Goal: Task Accomplishment & Management: Manage account settings

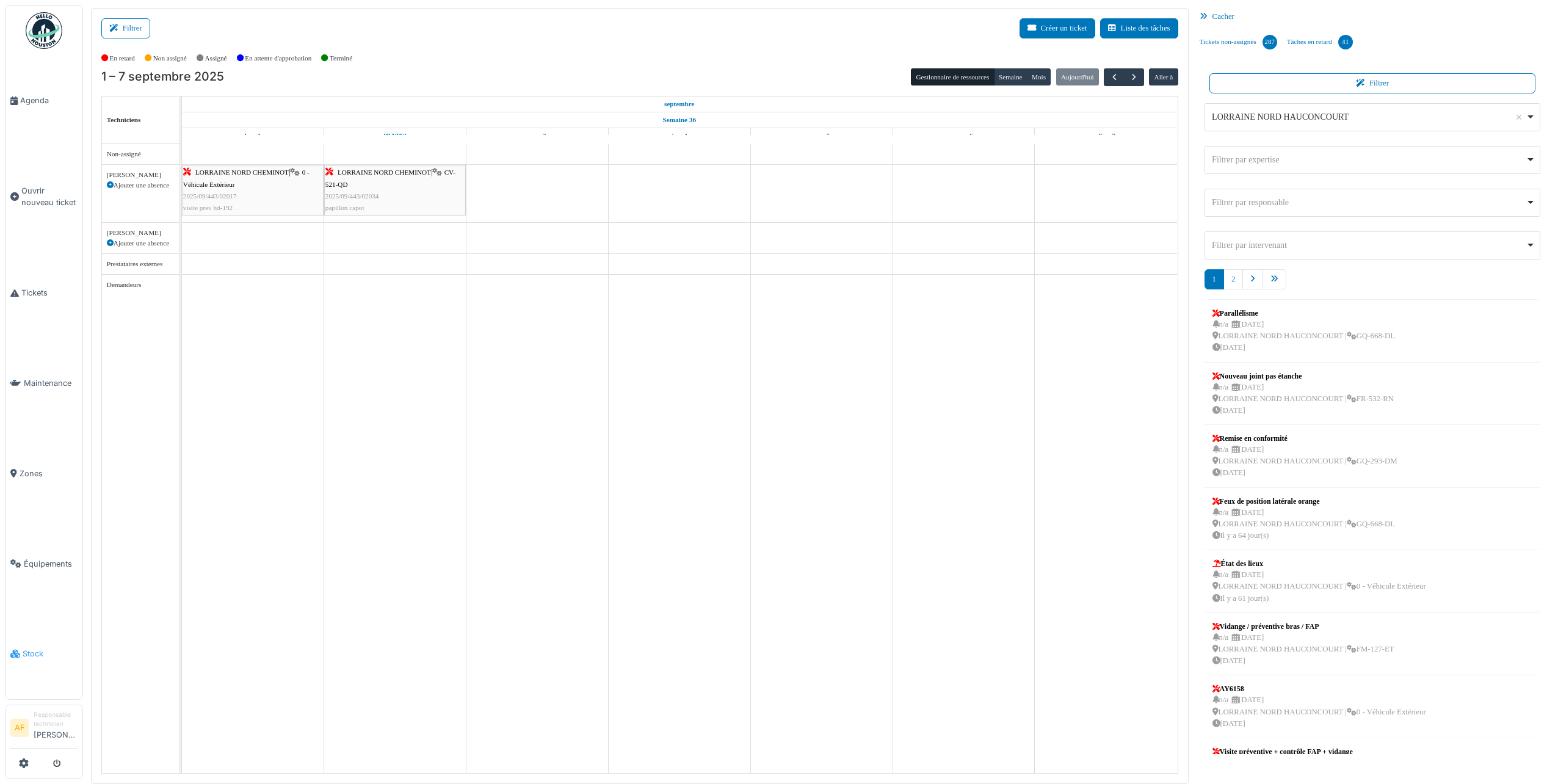
click at [35, 648] on span "Stock" at bounding box center [50, 654] width 55 height 12
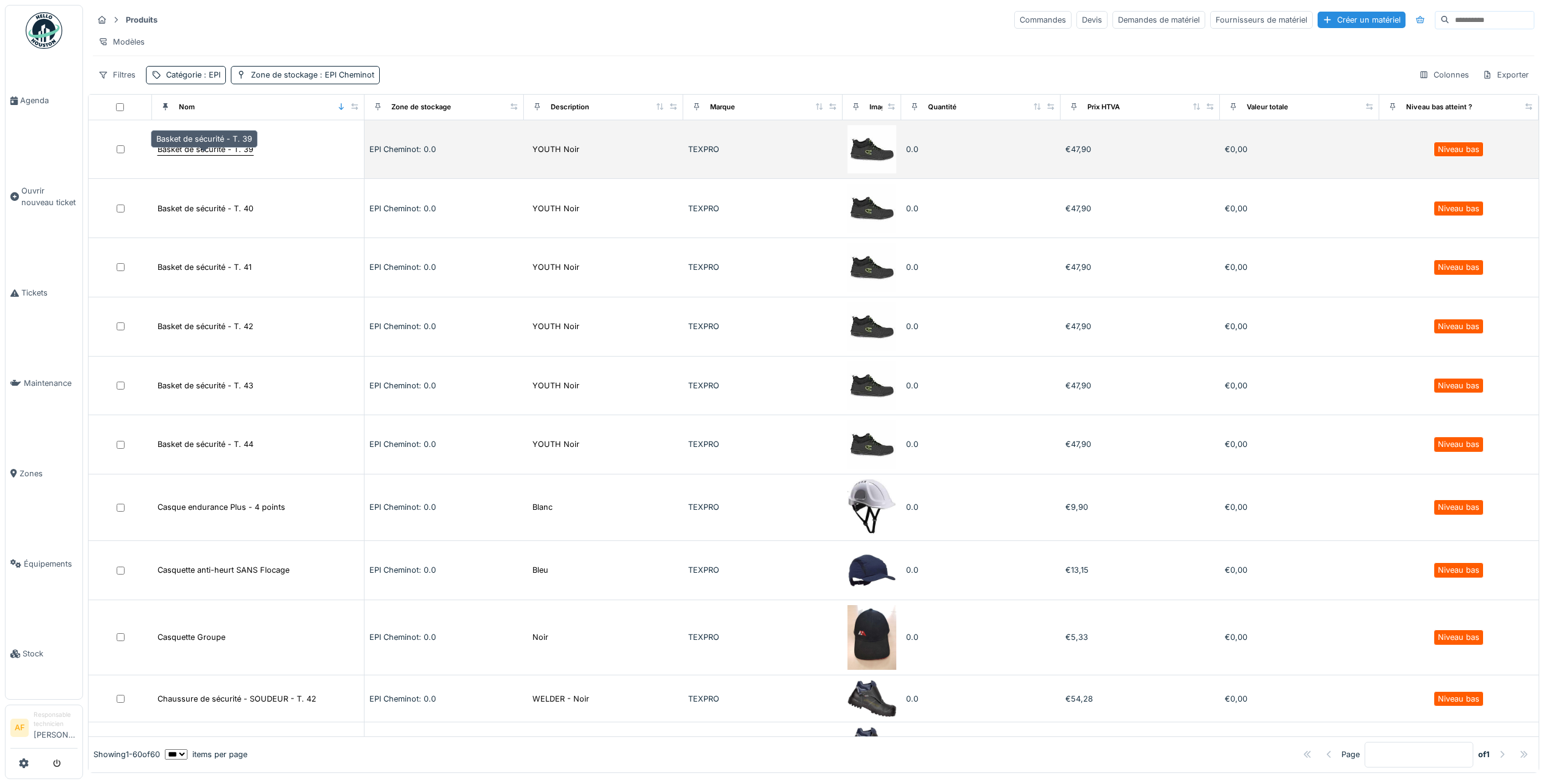
click at [241, 155] on div "Basket de sécurité - T. 39" at bounding box center [205, 149] width 96 height 12
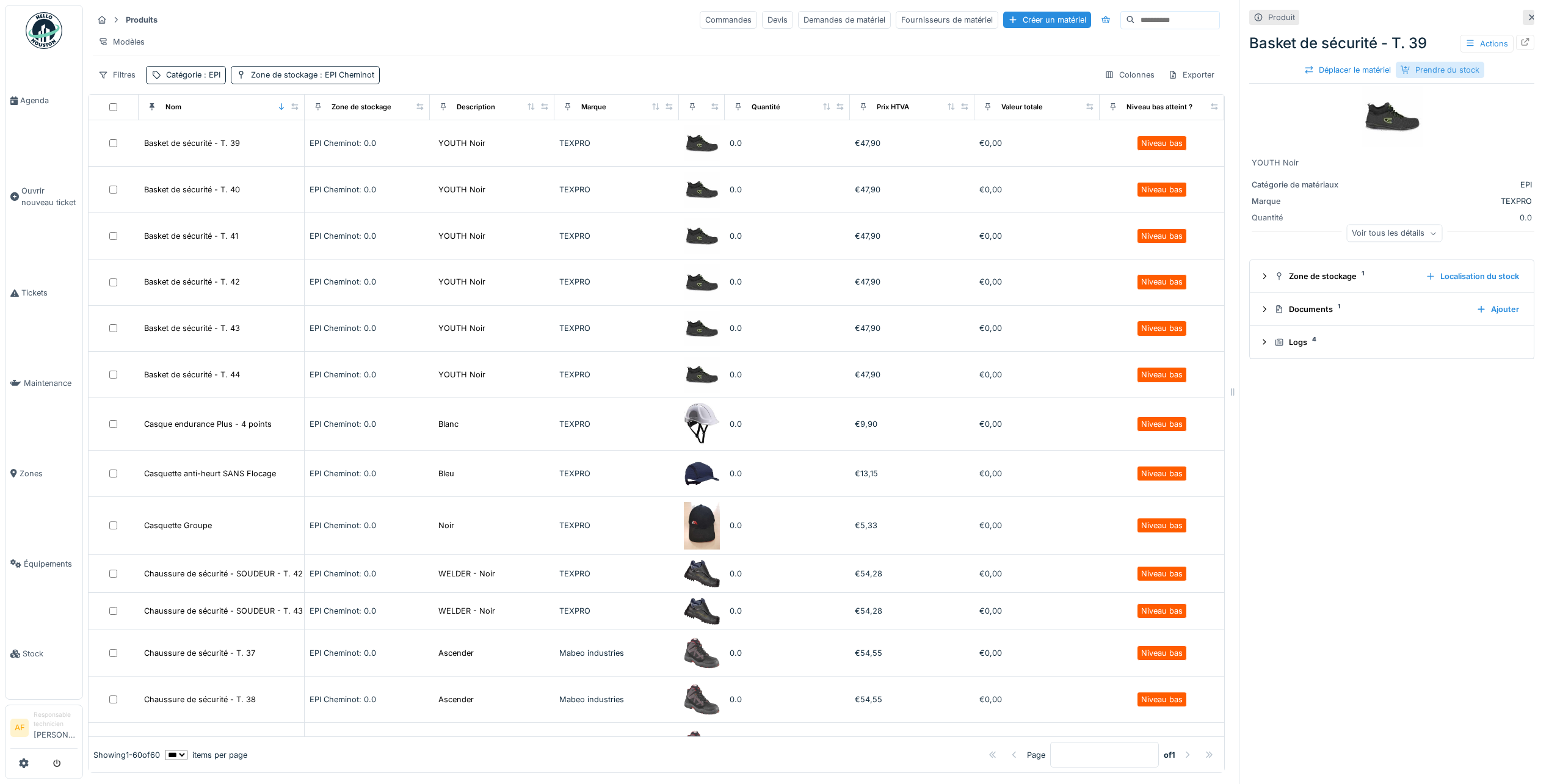
click at [1437, 70] on div "Prendre du stock" at bounding box center [1440, 70] width 88 height 17
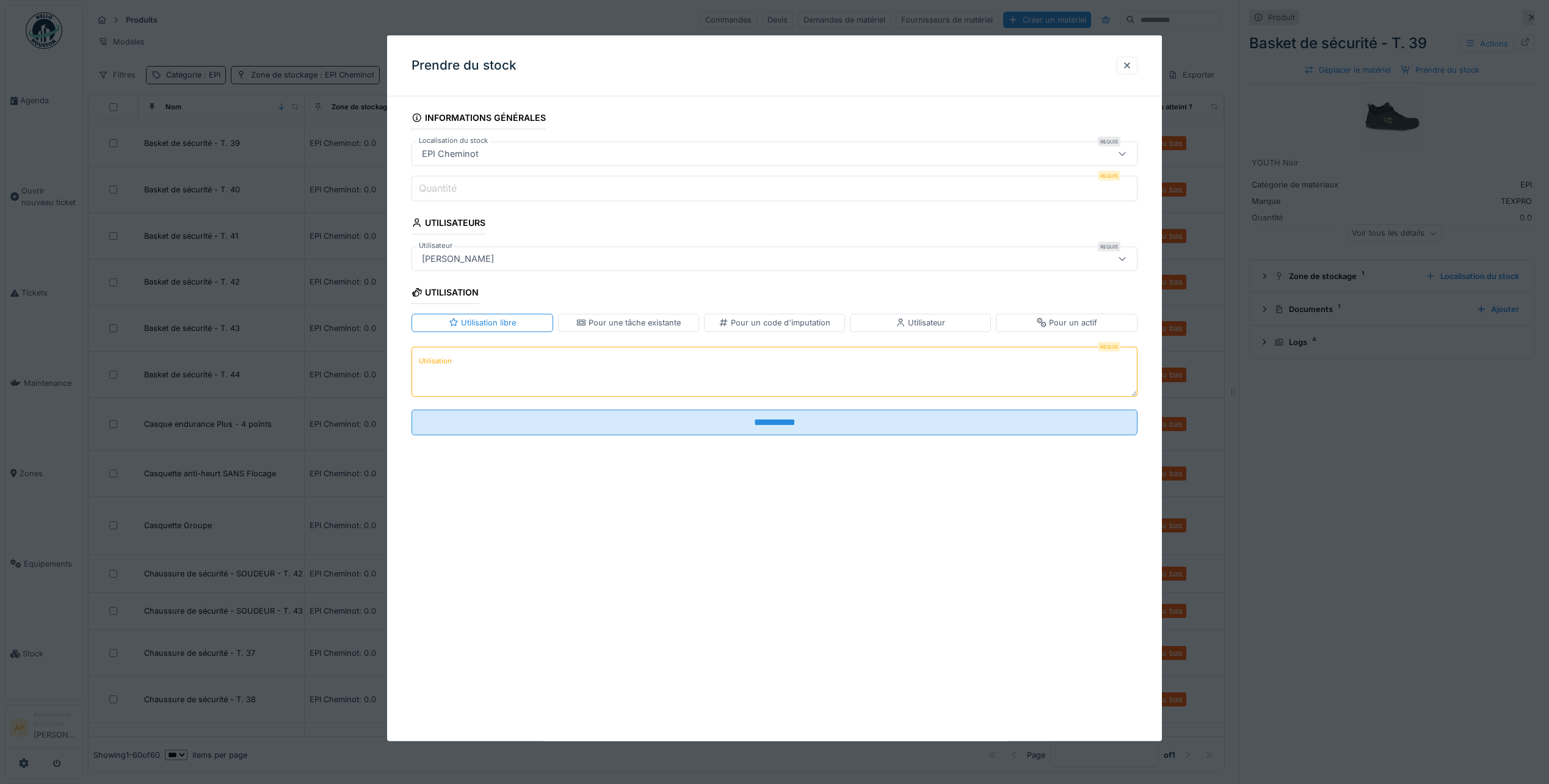
click at [951, 325] on div "Utilisateur" at bounding box center [920, 323] width 141 height 18
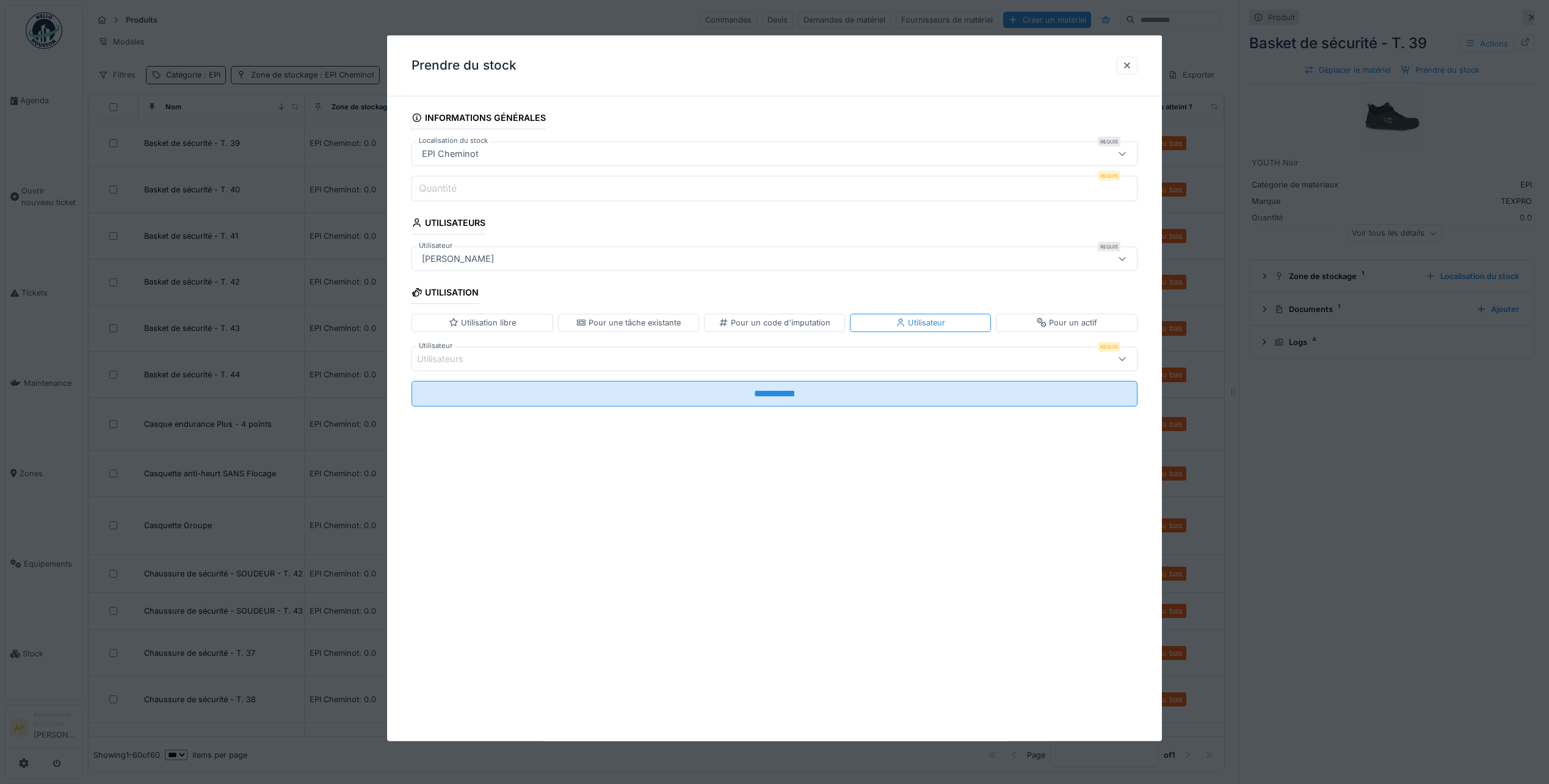
click at [640, 360] on div "Utilisateurs" at bounding box center [734, 358] width 633 height 13
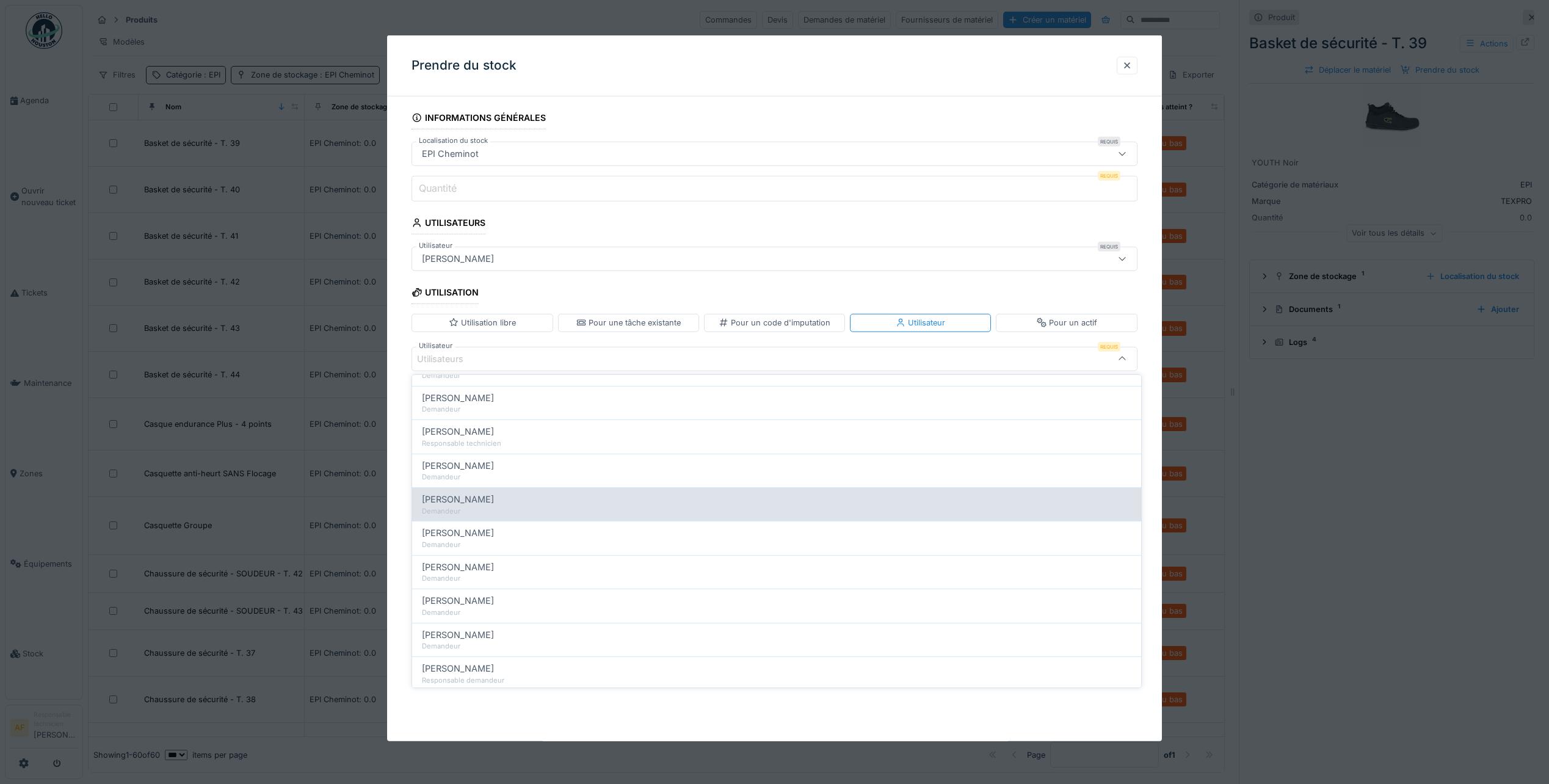
scroll to position [122, 0]
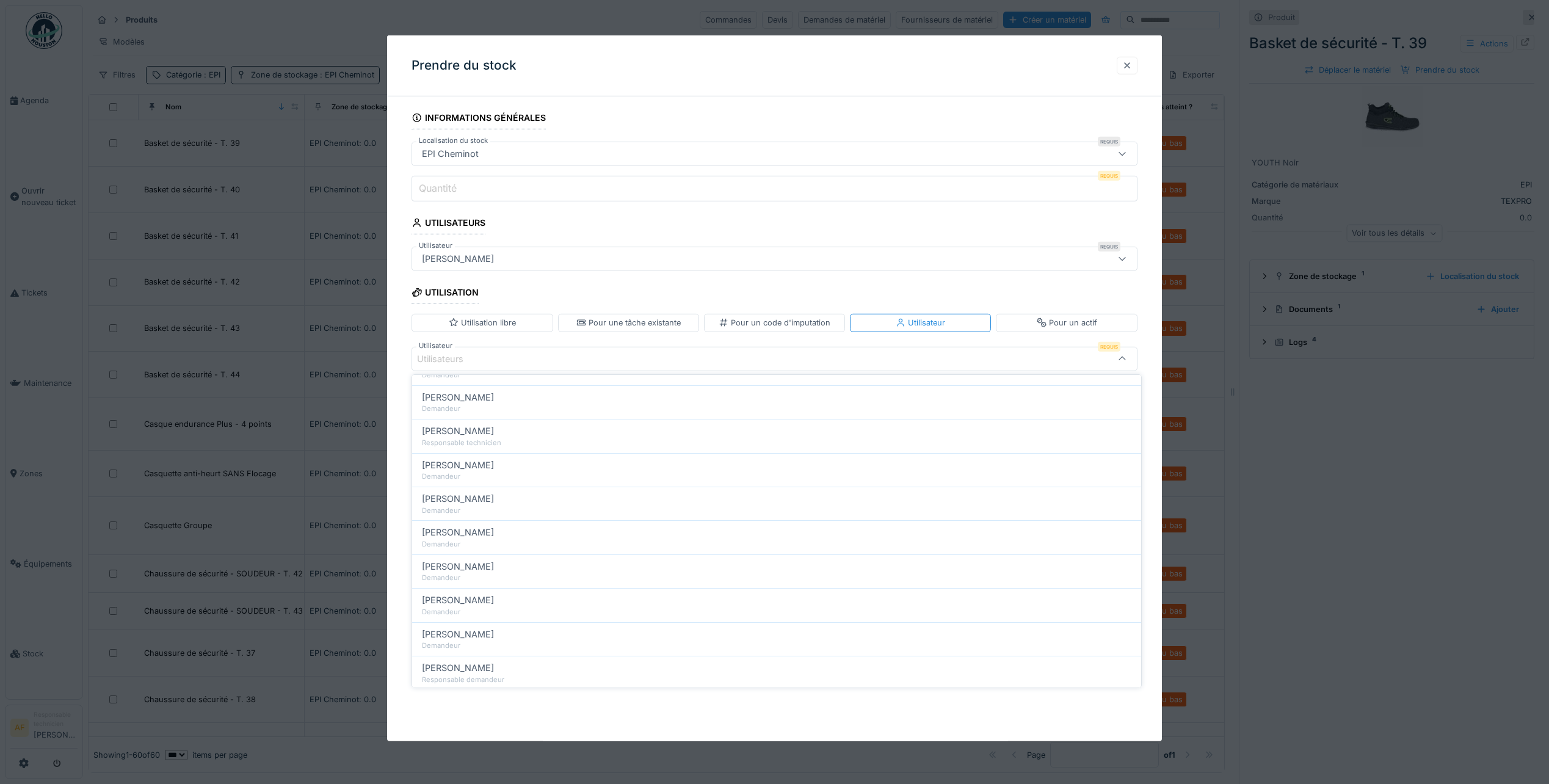
click at [1132, 70] on div at bounding box center [1127, 66] width 10 height 12
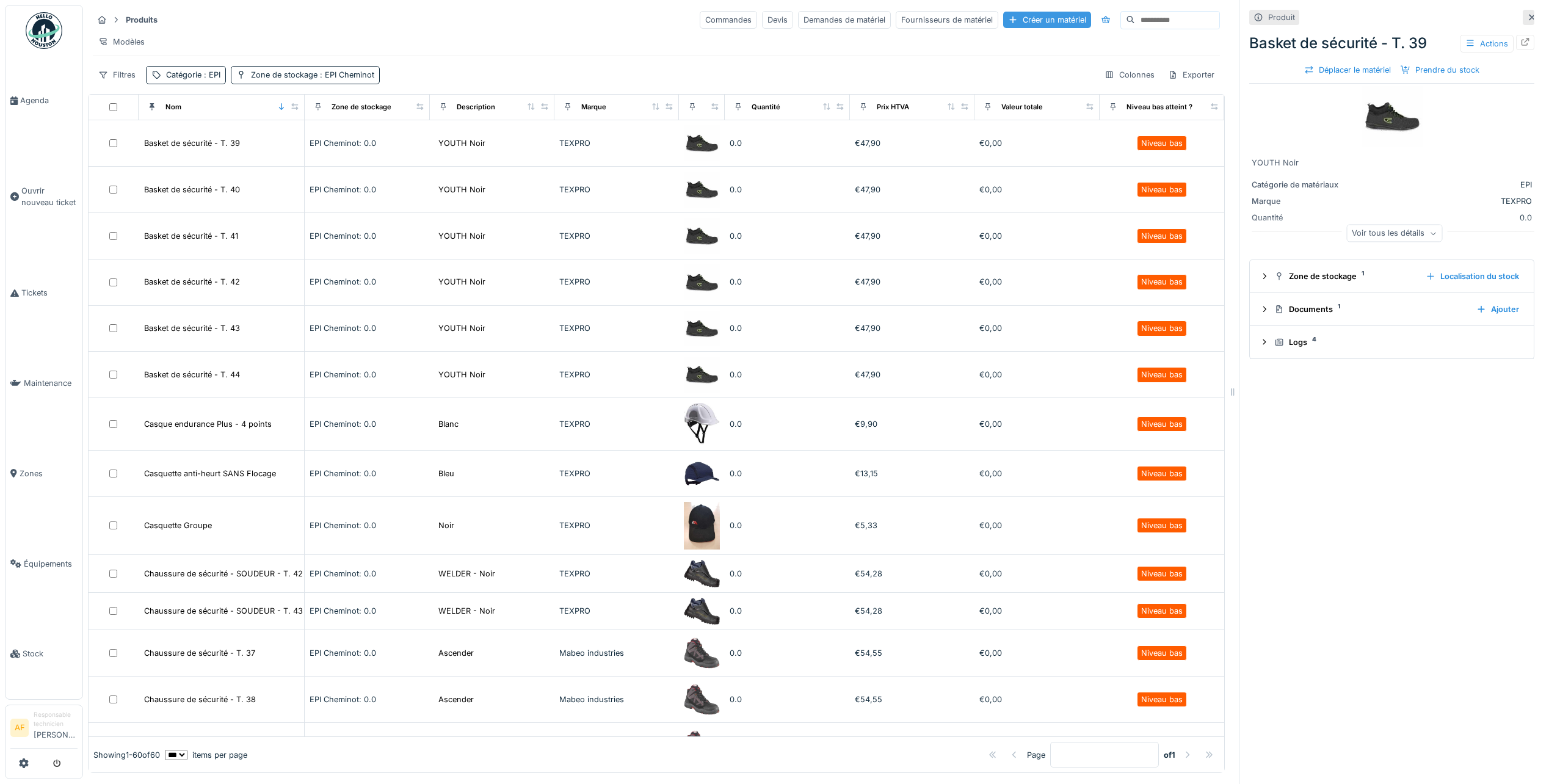
click at [1005, 20] on div "Créer un matériel" at bounding box center [1047, 20] width 88 height 17
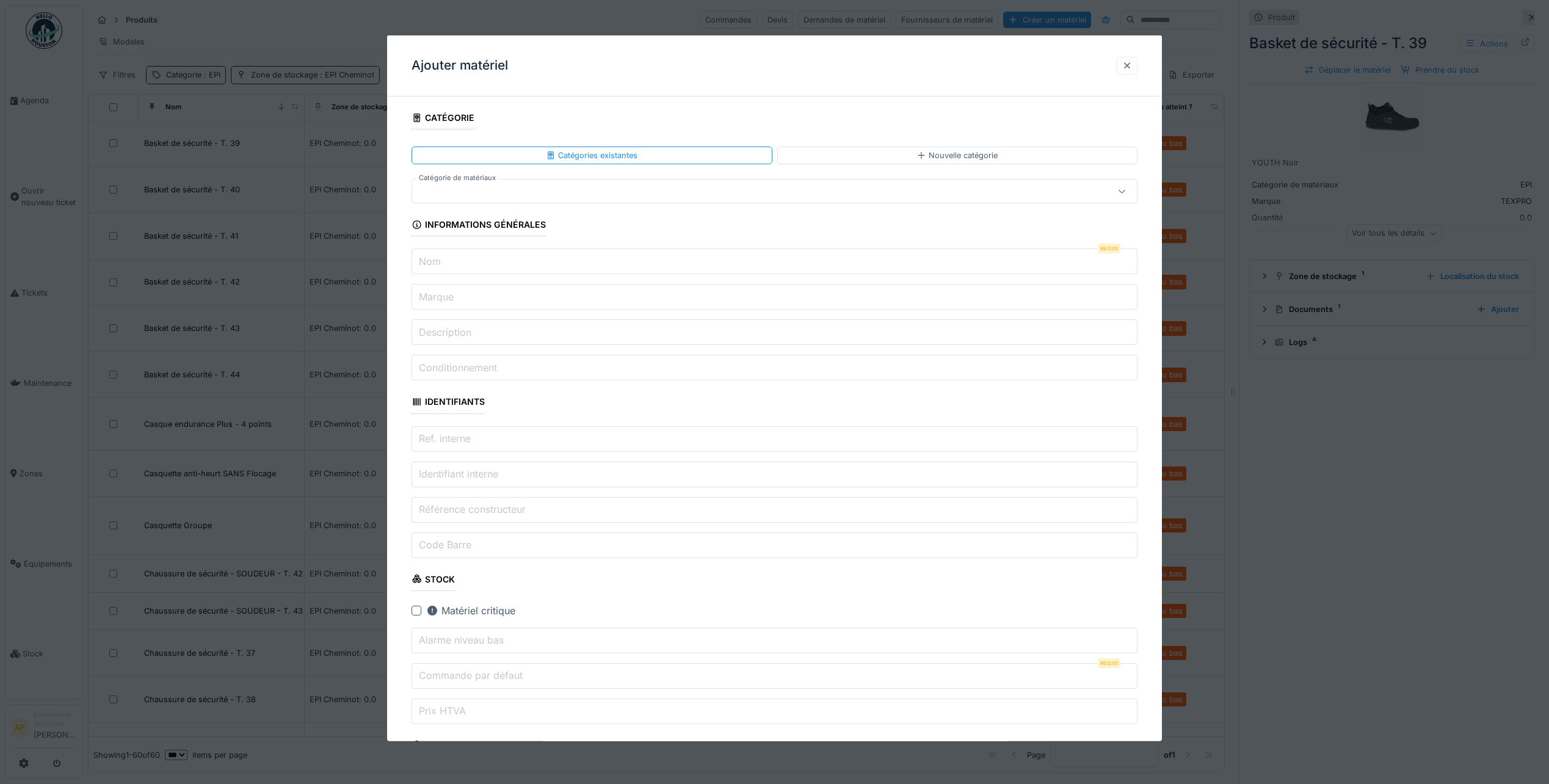
click at [1126, 61] on div at bounding box center [1127, 66] width 10 height 12
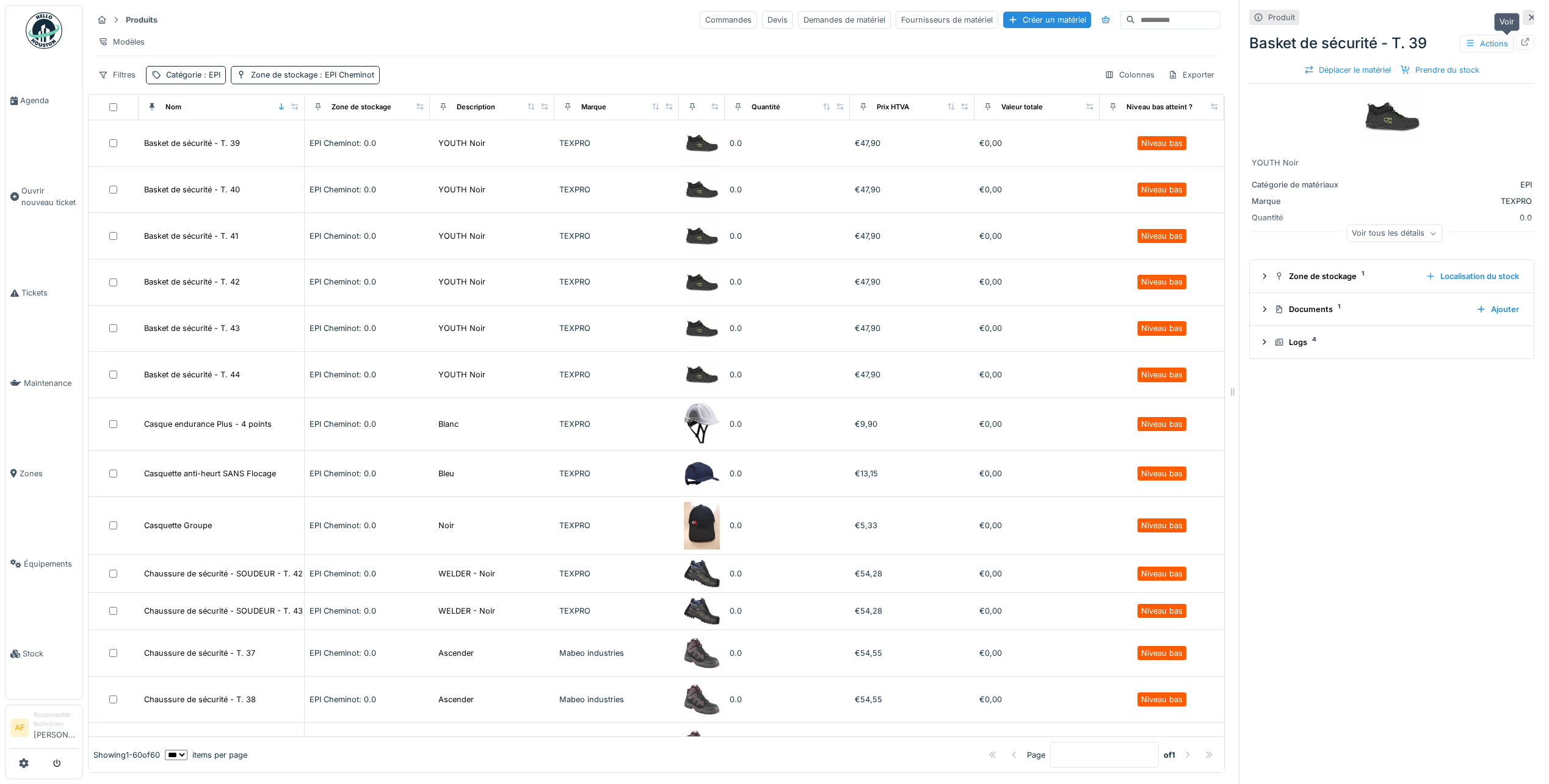
click at [1520, 43] on icon at bounding box center [1525, 42] width 10 height 8
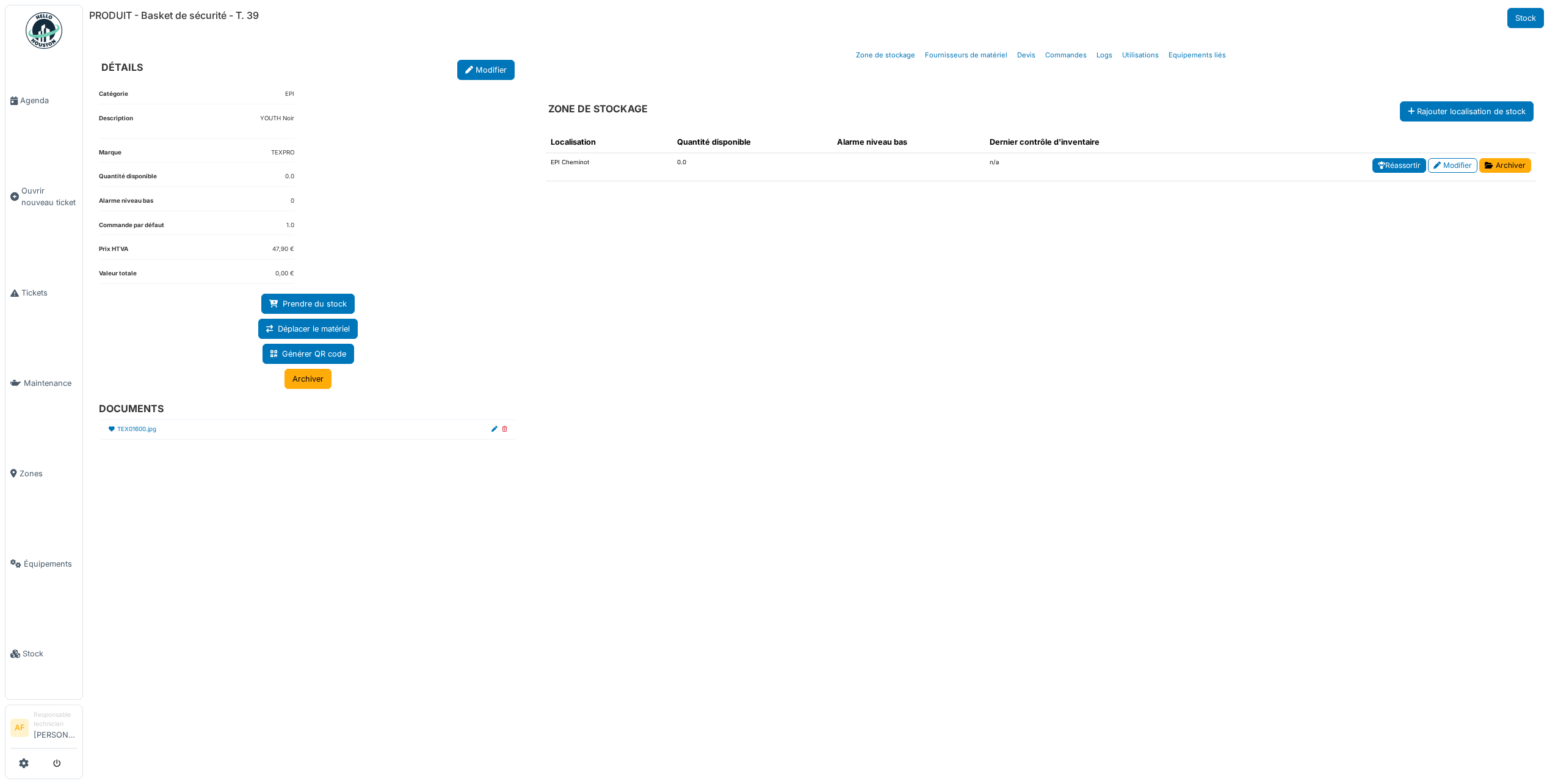
click at [1402, 166] on link "Réassortir" at bounding box center [1399, 165] width 54 height 15
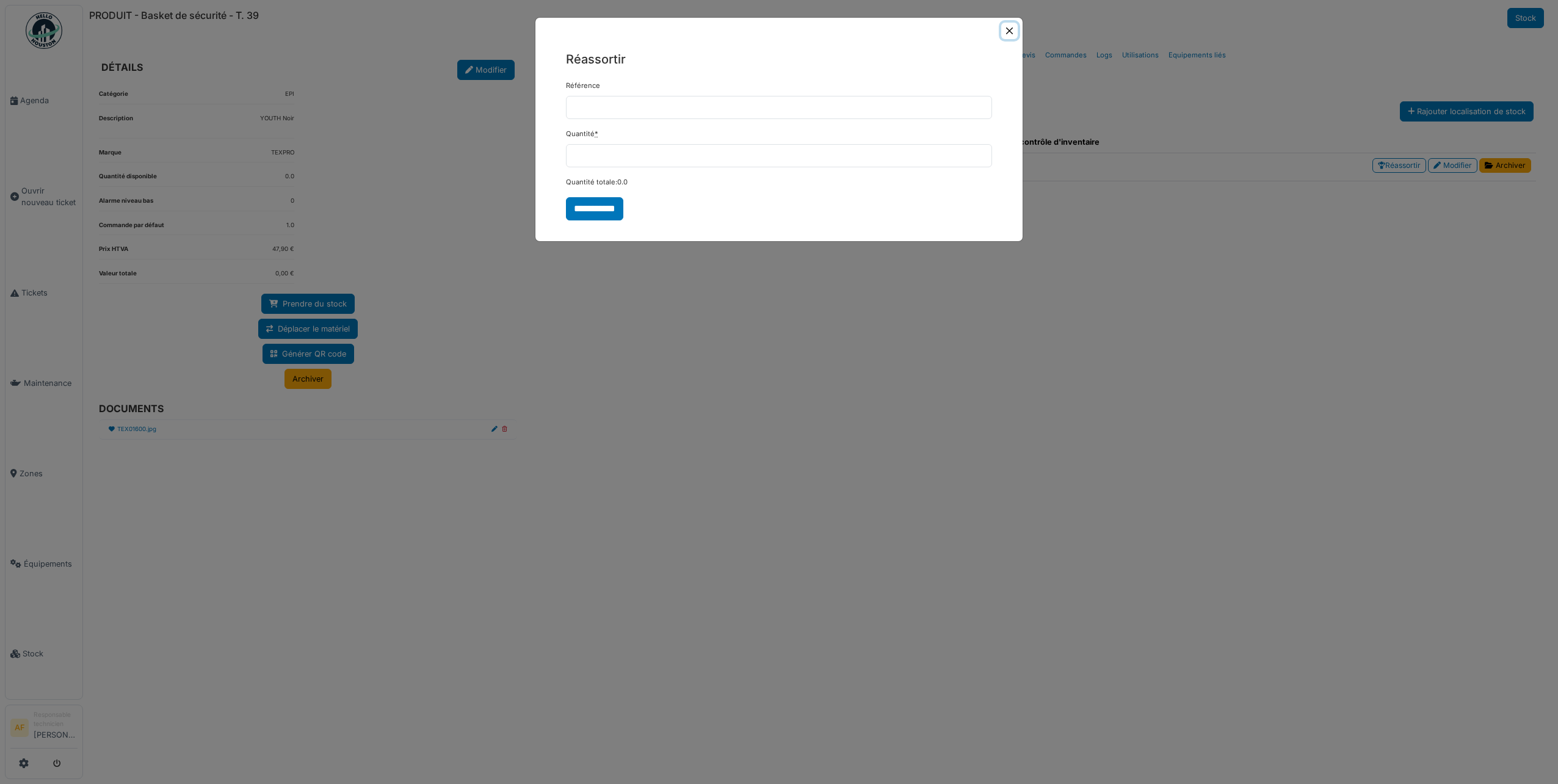
click at [1011, 28] on button "Close" at bounding box center [1010, 31] width 17 height 17
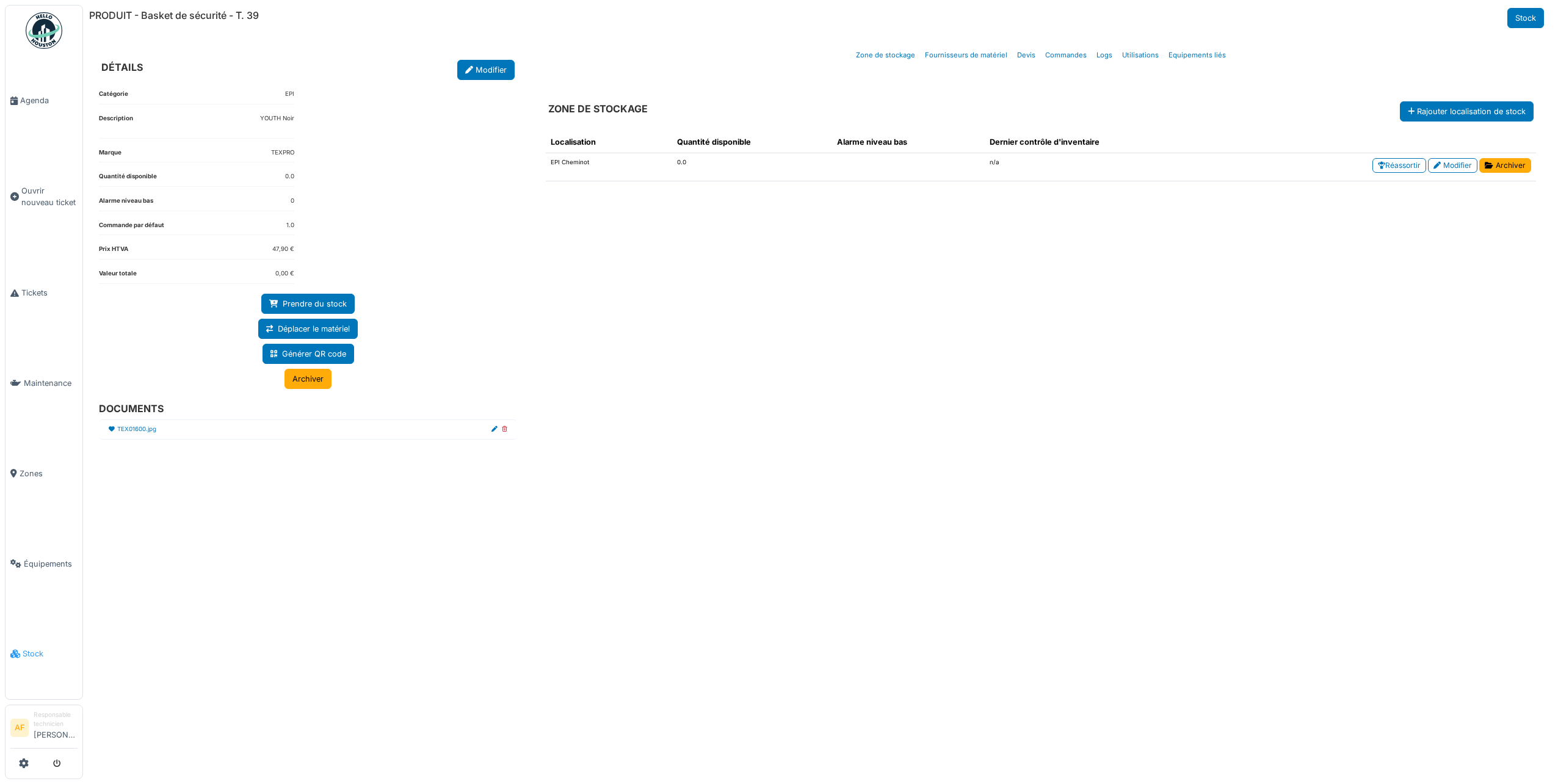
click at [37, 648] on span "Stock" at bounding box center [50, 654] width 55 height 12
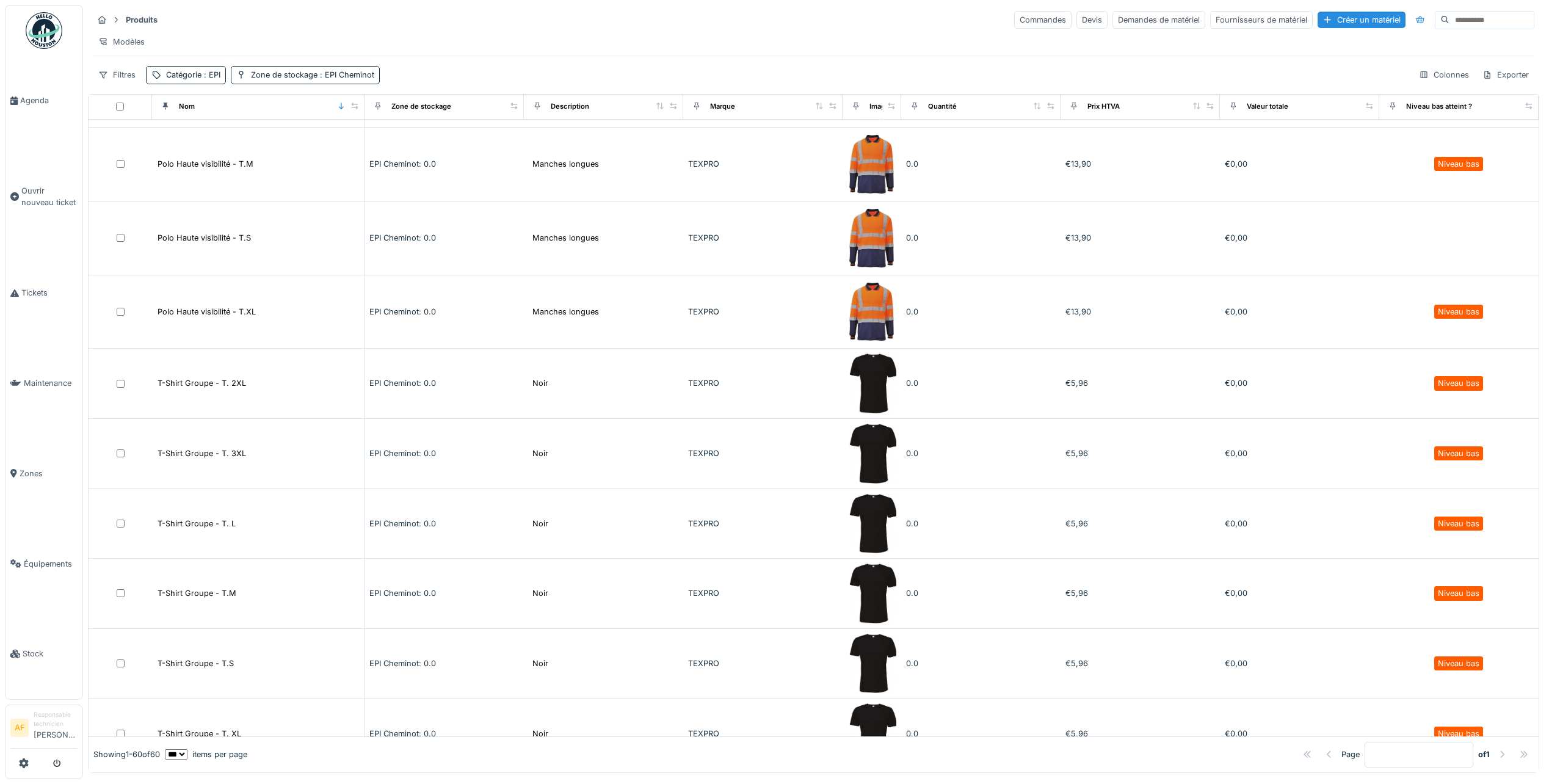
scroll to position [2773, 0]
